Goal: Information Seeking & Learning: Check status

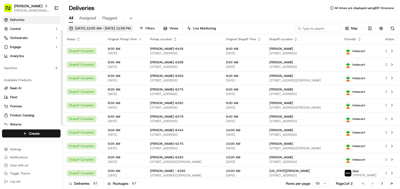
scroll to position [16, 0]
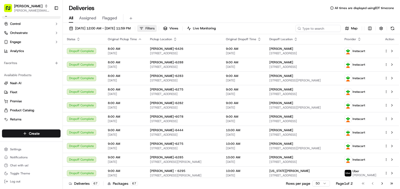
click at [154, 29] on span "Filters" at bounding box center [149, 28] width 9 height 5
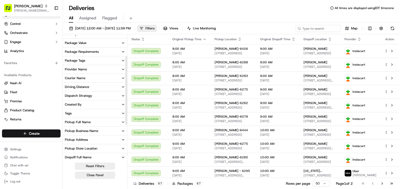
scroll to position [0, 0]
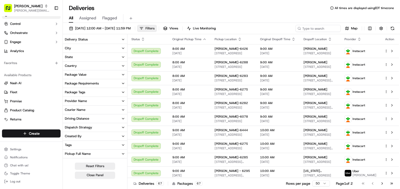
click at [99, 56] on button "State" at bounding box center [95, 57] width 64 height 9
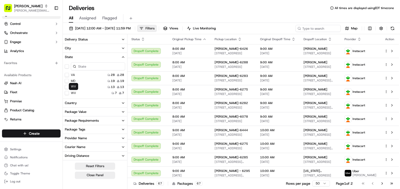
click at [72, 94] on label "WV" at bounding box center [73, 93] width 5 height 4
click at [69, 94] on button "WV" at bounding box center [67, 93] width 4 height 4
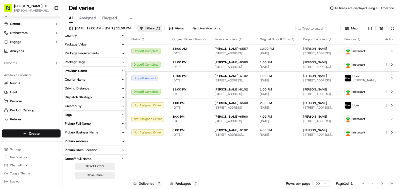
scroll to position [75, 0]
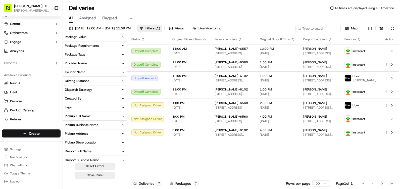
click at [99, 135] on button "Pickup Address" at bounding box center [95, 133] width 64 height 9
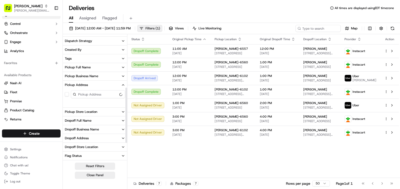
scroll to position [126, 0]
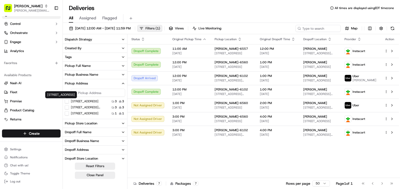
click at [87, 100] on label "[STREET_ADDRESS]" at bounding box center [85, 101] width 28 height 4
click at [69, 100] on US "[STREET_ADDRESS]" at bounding box center [67, 101] width 4 height 4
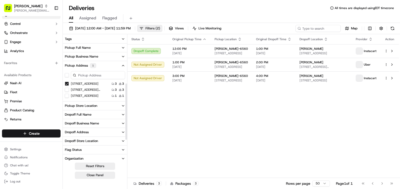
scroll to position [107, 0]
